Goal: Task Accomplishment & Management: Complete application form

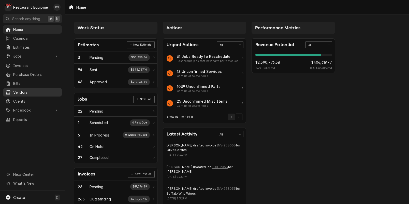
click at [20, 90] on span "Vendors" at bounding box center [36, 92] width 46 height 5
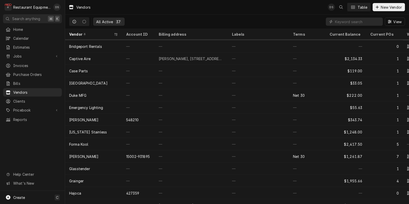
scroll to position [74, 0]
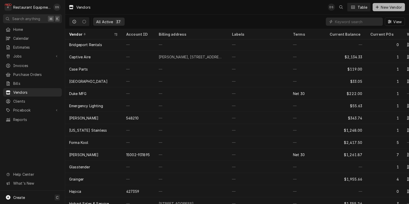
click at [397, 5] on span "New Vendor" at bounding box center [391, 7] width 23 height 5
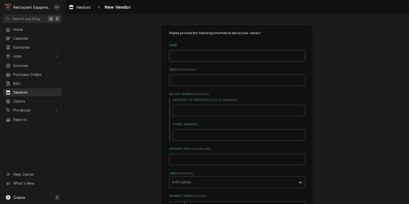
click at [187, 56] on input "Name" at bounding box center [237, 55] width 136 height 11
type textarea "x"
type input "E"
type textarea "x"
type input "En"
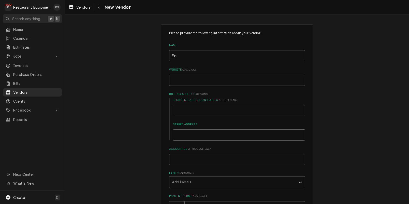
type textarea "x"
type input "Enc"
type textarea "x"
type input "Enco"
type textarea "x"
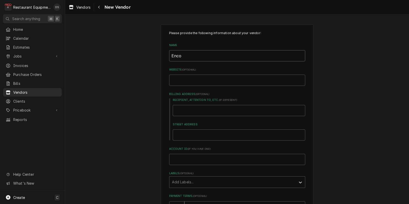
type input "Encom"
type textarea "x"
type input "Encomp"
type textarea "x"
type input "Encompa"
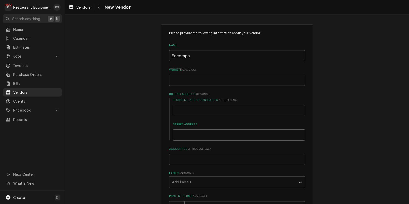
type textarea "x"
type input "Encompas"
type textarea "x"
type input "Encompass"
click at [181, 80] on input "Website ( optional )" at bounding box center [237, 80] width 136 height 11
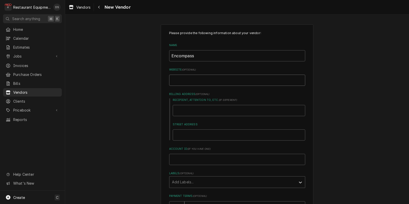
paste input "https://encompass.com/general/Contact-Us"
type textarea "x"
type input "https://encompass.com/general/Contact-Us"
type textarea "x"
type input "https://encompass.com/general/Contact-U"
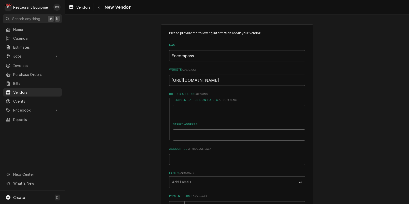
type textarea "x"
type input "https://encompass.com/general/Contact-"
type textarea "x"
type input "https://encompass.com/general/Contact"
type textarea "x"
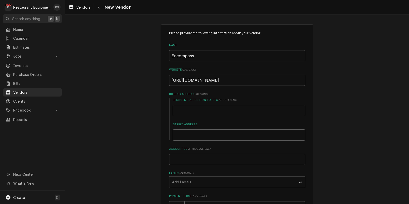
type input "https://encompass.com/general/Contac"
type textarea "x"
type input "https://encompass.com/general/Conta"
type textarea "x"
type input "https://encompass.com/general/Cont"
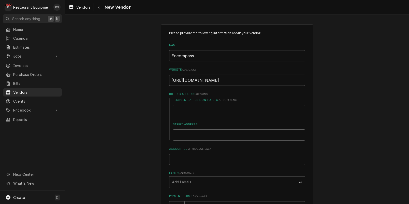
type textarea "x"
type input "https://encompass.com/general/Con"
type textarea "x"
type input "https://encompass.com/general/Co"
type textarea "x"
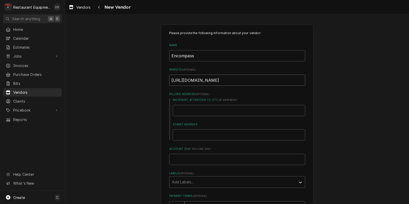
type input "https://encompass.com/general/C"
type textarea "x"
type input "https://encompass.com/general/"
type textarea "x"
type input "https://encompass.com/general"
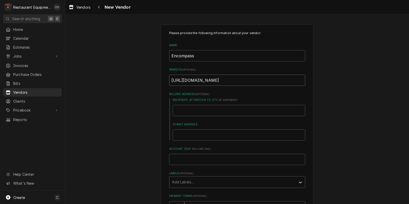
type textarea "x"
type input "https://encompass.com/genera"
type textarea "x"
type input "https://encompass.com/gener"
type textarea "x"
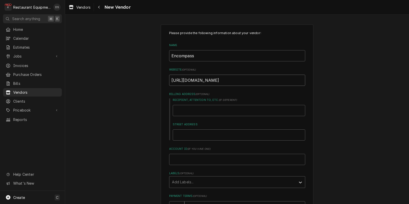
type input "https://encompass.com/gene"
type textarea "x"
type input "https://encompass.com/gen"
type textarea "x"
type input "https://encompass.com/ge"
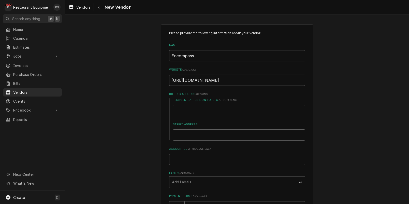
type textarea "x"
type input "https://encompass.com/g"
type textarea "x"
type input "https://encompass.com/"
type textarea "x"
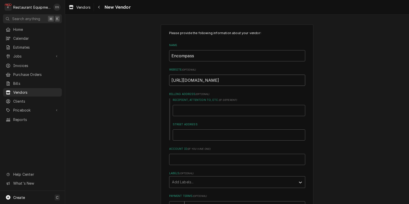
type input "https://encompass.com"
drag, startPoint x: 186, startPoint y: 79, endPoint x: 163, endPoint y: 78, distance: 22.9
click at [163, 78] on div "Please provide the following information about your vendor: Name Encompass Webs…" at bounding box center [237, 161] width 153 height 274
type textarea "x"
type input "wencompass.com"
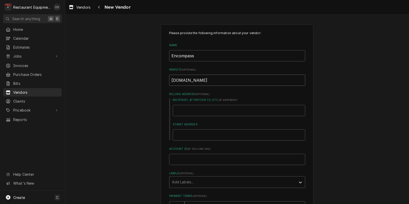
type textarea "x"
type input "wwencompass.com"
type textarea "x"
type input "wwwencompass.com"
type textarea "x"
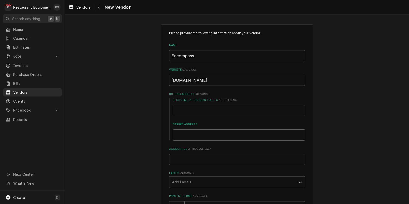
type input "www/encompass.com"
type textarea "x"
type input "wwwencompass.com"
type textarea "x"
type input "[DOMAIN_NAME]"
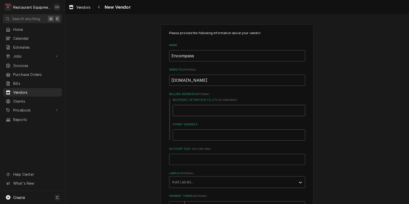
click at [187, 110] on input "Recipient, Attention To, etc. ( if different )" at bounding box center [239, 110] width 133 height 11
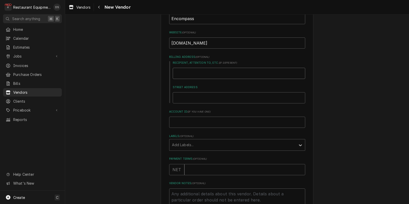
scroll to position [38, 0]
click at [188, 73] on input "Recipient, Attention To, etc. ( if different )" at bounding box center [239, 72] width 133 height 11
click at [194, 71] on input "Recipient, Attention To, etc. ( if different )" at bounding box center [239, 72] width 133 height 11
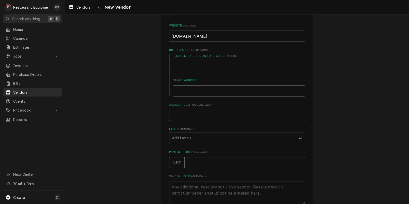
scroll to position [45, 0]
click at [185, 65] on input "Recipient, Attention To, etc. ( if different )" at bounding box center [239, 65] width 133 height 11
type textarea "x"
type input "P"
type textarea "x"
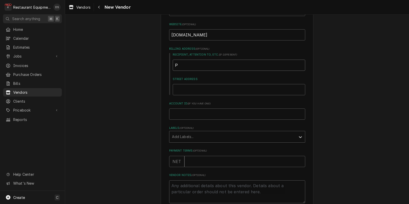
type input "P."
type textarea "x"
type input "P.O"
type textarea "x"
type input "P.O."
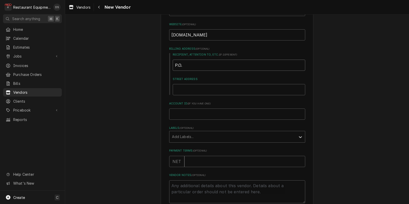
type textarea "x"
type input "P.O."
type textarea "x"
type input "P.O. b"
type textarea "x"
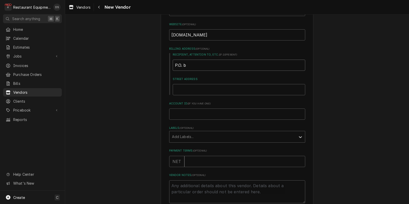
type input "P.O. bo"
type textarea "x"
type input "P.O. box"
type textarea "x"
type input "P.O. box"
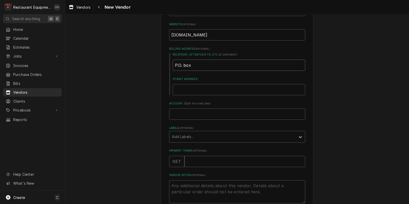
type textarea "x"
type input "P.O. box"
type textarea "x"
type input "P.O. bo"
type textarea "x"
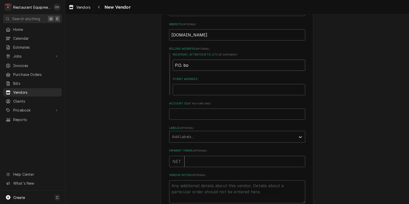
type input "P.O. b"
type textarea "x"
type input "P.O."
type textarea "x"
type input "P.O. B"
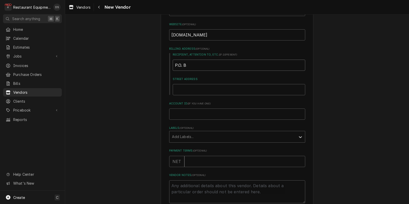
type textarea "x"
type input "P.O. Bo"
type textarea "x"
type input "P.O. Box"
type textarea "x"
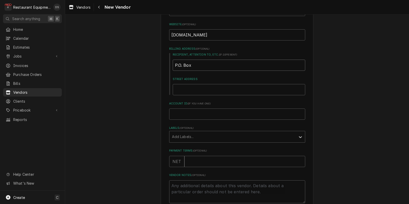
type input "P.O. Box"
type textarea "x"
type input "P.O. Box 8"
type textarea "x"
type input "P.O. Box 83"
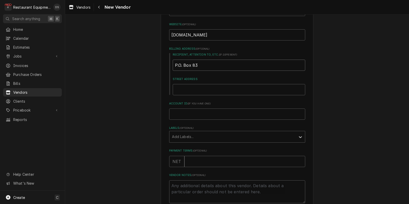
type textarea "x"
type input "P.O. Box 838"
type textarea "x"
type input "P.O. Box 8387"
type textarea "x"
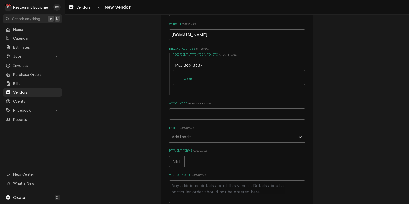
type input "C"
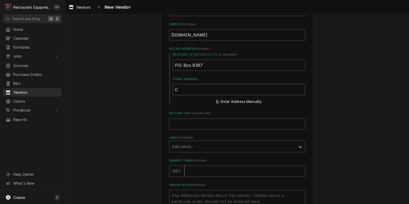
type textarea "x"
type input "Car"
type textarea "x"
type input "Caro"
type textarea "x"
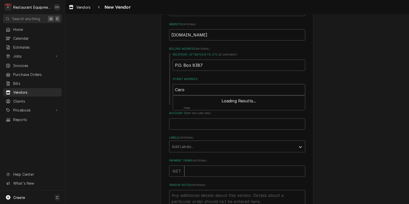
type input "Carol"
type textarea "x"
type input "Carol"
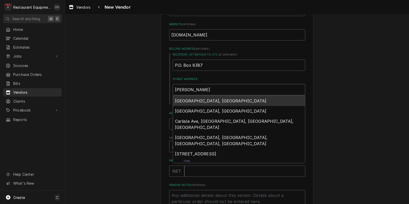
type textarea "x"
type input "Carol S"
type textarea "x"
type input "Carol St"
type textarea "x"
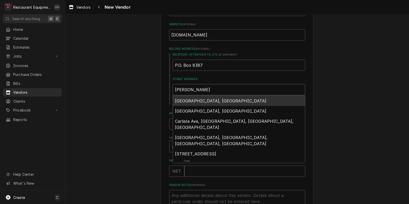
type input "Carol Str"
type textarea "x"
type input "Carol Stre"
type textarea "x"
type input "Carol Strea"
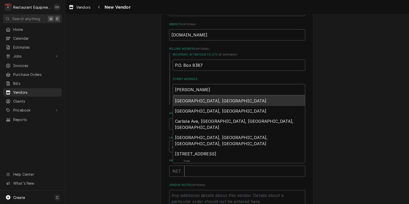
type textarea "x"
type input "Carol Stream"
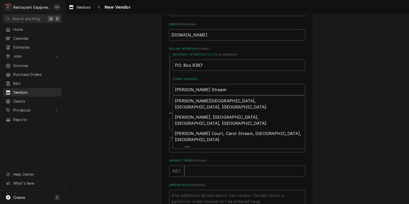
drag, startPoint x: 205, startPoint y: 122, endPoint x: 213, endPoint y: 90, distance: 33.5
click at [213, 90] on div "Carol Stream Carol Stream Drive, Richardson, TX, USA Carol Stream, Owensboro, K…" at bounding box center [239, 94] width 133 height 21
click at [213, 90] on input "Carol Stream" at bounding box center [239, 89] width 133 height 11
type textarea "x"
type input "Carol Stream,"
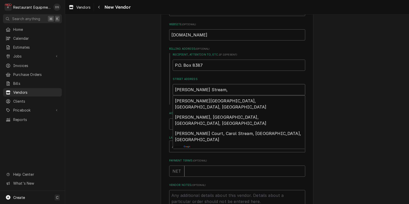
type textarea "x"
type input "Carol Stream,"
type textarea "x"
type input "Carol Stream, I"
type textarea "x"
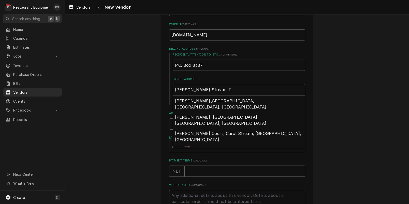
type input "Carol Stream, IL"
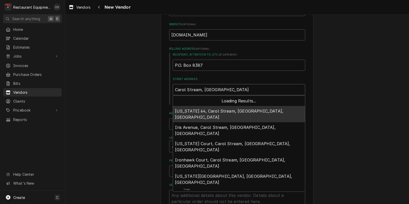
type textarea "x"
type input "Carol Stream, IL"
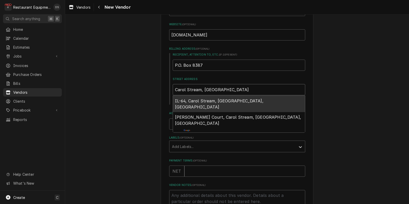
type textarea "x"
type input "Carol Stream, IL 6"
type textarea "x"
type input "Carol Stream, IL 60"
type textarea "x"
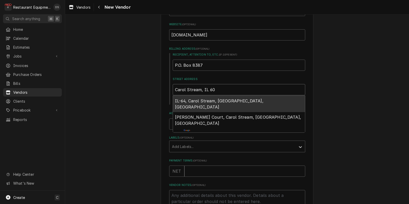
type input "Carol Stream, IL 601"
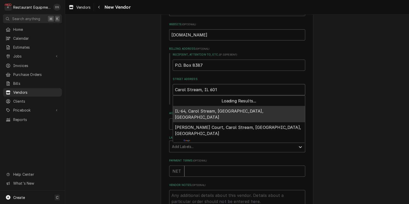
type textarea "x"
type input "Carol Stream, IL 6019"
type textarea "x"
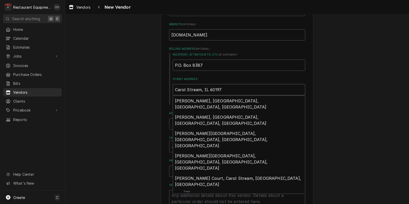
click at [229, 91] on input "Carol Stream, IL 60197" at bounding box center [239, 89] width 133 height 11
type input "Carol Stream, IL 60197"
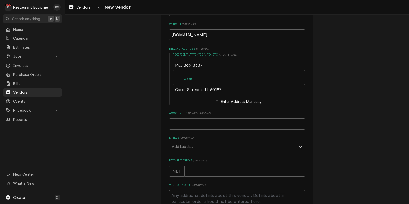
click at [338, 146] on div "Please provide the following information about your vendor: Name Encompass Webs…" at bounding box center [237, 121] width 344 height 292
click at [202, 120] on input "Account ID ( if you have one )" at bounding box center [237, 123] width 136 height 11
click at [237, 91] on input "Carol Stream, IL 60197" at bounding box center [239, 89] width 133 height 11
type textarea "x"
type input "Carol Stream, IL 60197-"
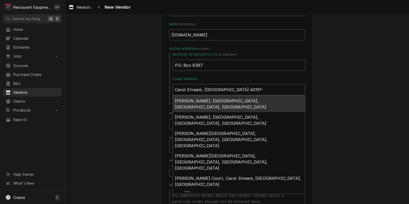
type textarea "x"
type input "Carol Stream, IL 60197-7"
type textarea "x"
type input "Carol Stream, IL 60197-78"
type textarea "x"
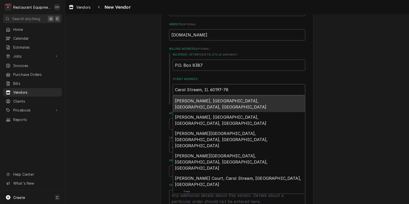
type input "Carol Stream, IL 60197-783"
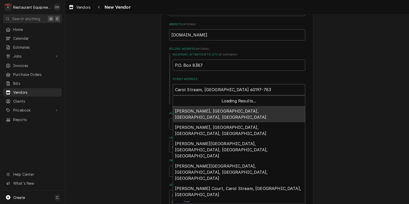
type textarea "x"
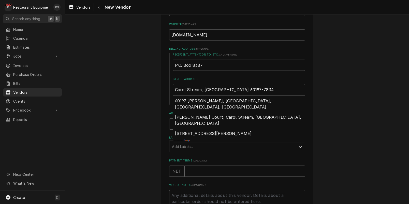
type input "Carol Stream, IL 60197-7834"
drag, startPoint x: 366, startPoint y: 92, endPoint x: 363, endPoint y: 92, distance: 3.1
click at [366, 92] on div "Please provide the following information about your vendor: Name Encompass Webs…" at bounding box center [237, 121] width 344 height 292
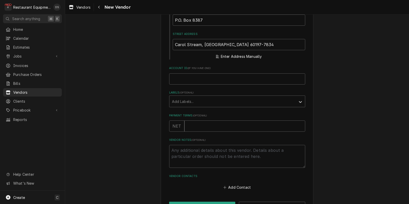
scroll to position [92, 0]
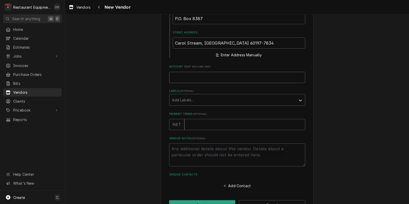
click at [188, 78] on input "Account ID ( if you have one )" at bounding box center [237, 77] width 136 height 11
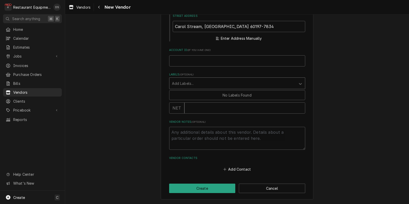
click at [173, 84] on div "Labels" at bounding box center [232, 83] width 121 height 9
click at [139, 91] on div "Please provide the following information about your vendor: Name Encompass Webs…" at bounding box center [237, 57] width 344 height 292
click at [212, 187] on button "Create" at bounding box center [202, 187] width 66 height 9
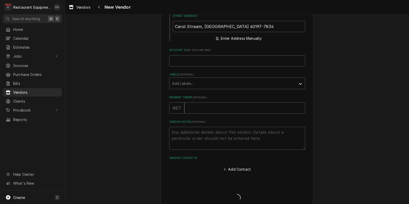
type textarea "x"
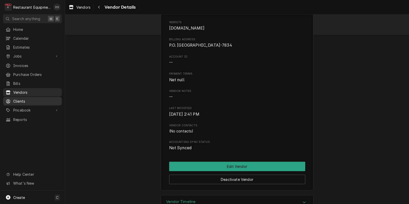
scroll to position [44, 0]
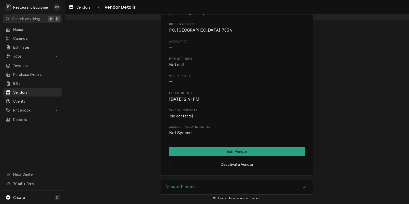
click at [106, 138] on div "Encompass Website www.encompass.com Billing Address P.O. Box 8387 Carol Stream,…" at bounding box center [237, 78] width 344 height 203
click at [80, 9] on span "Vendors" at bounding box center [83, 7] width 14 height 5
